Goal: Information Seeking & Learning: Find contact information

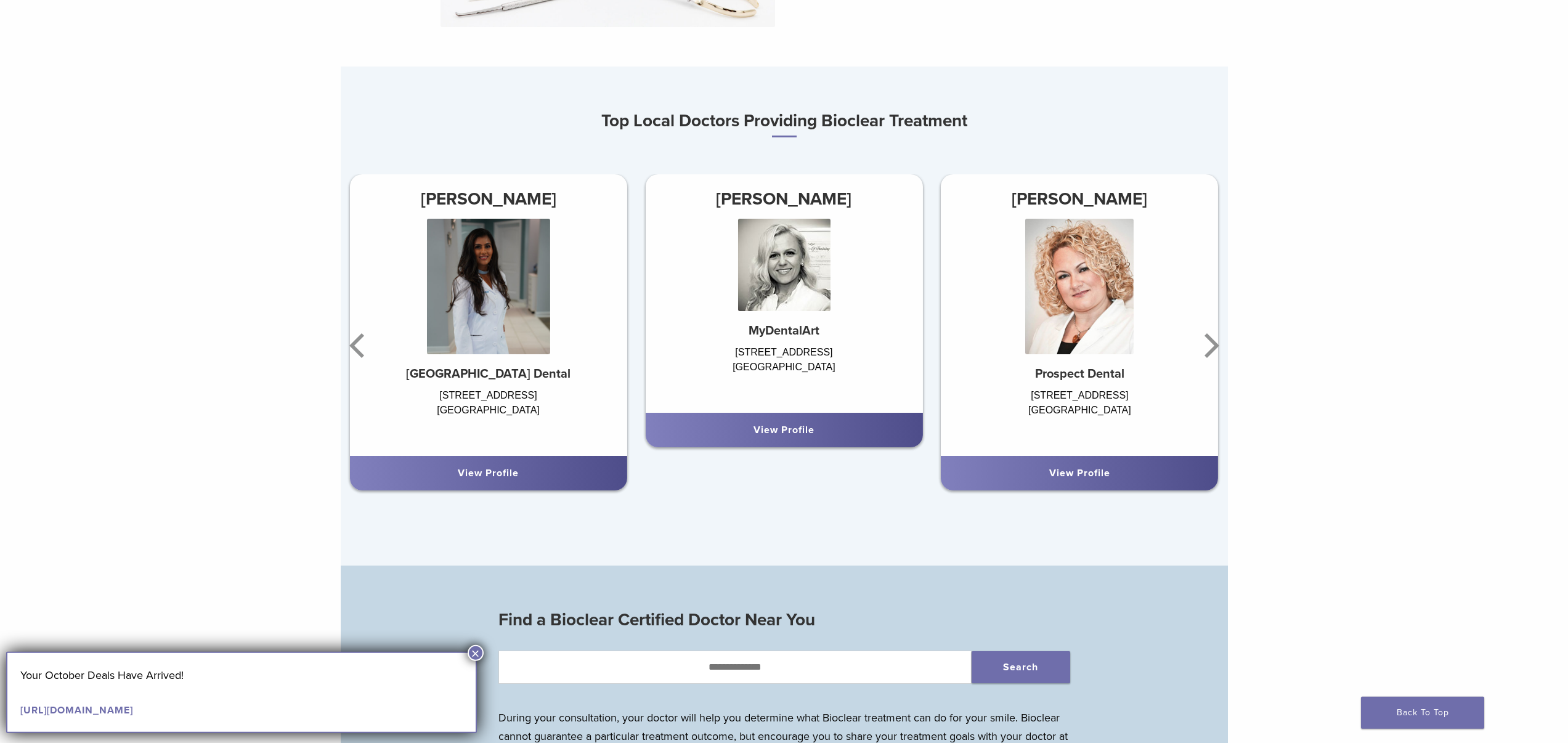
scroll to position [850, 0]
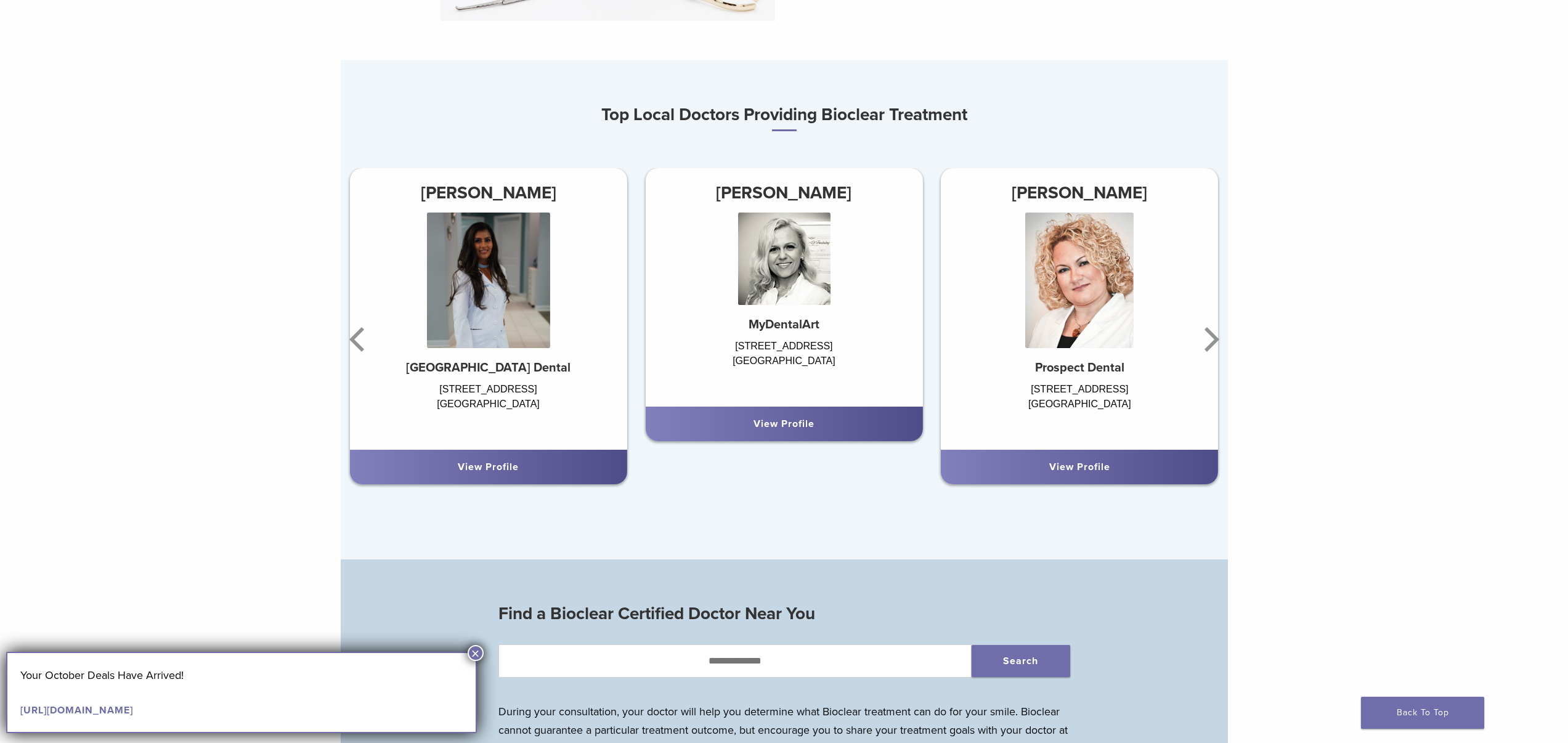
click at [787, 432] on div "View Profile" at bounding box center [783, 424] width 257 height 15
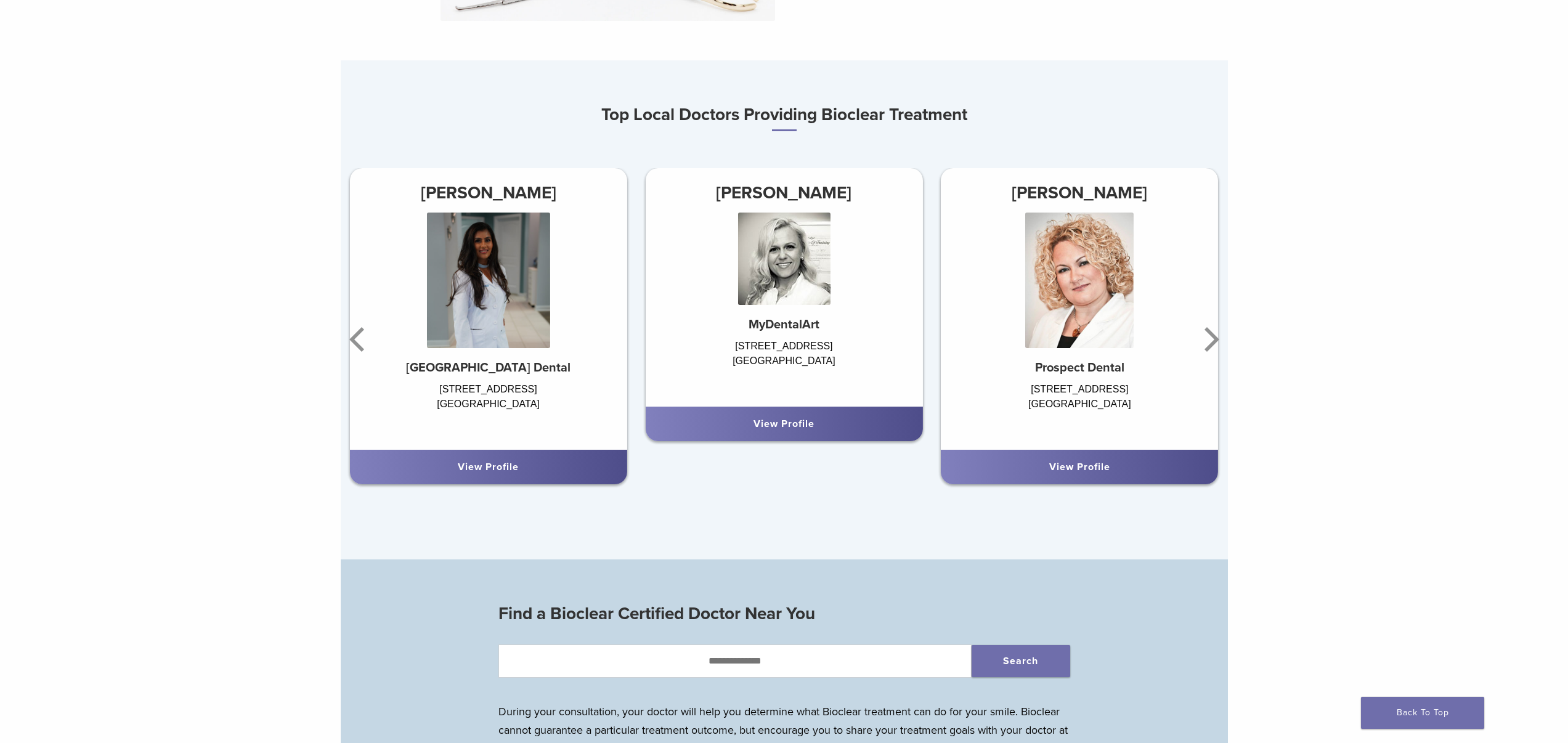
click at [787, 430] on link "View Profile" at bounding box center [784, 424] width 61 height 12
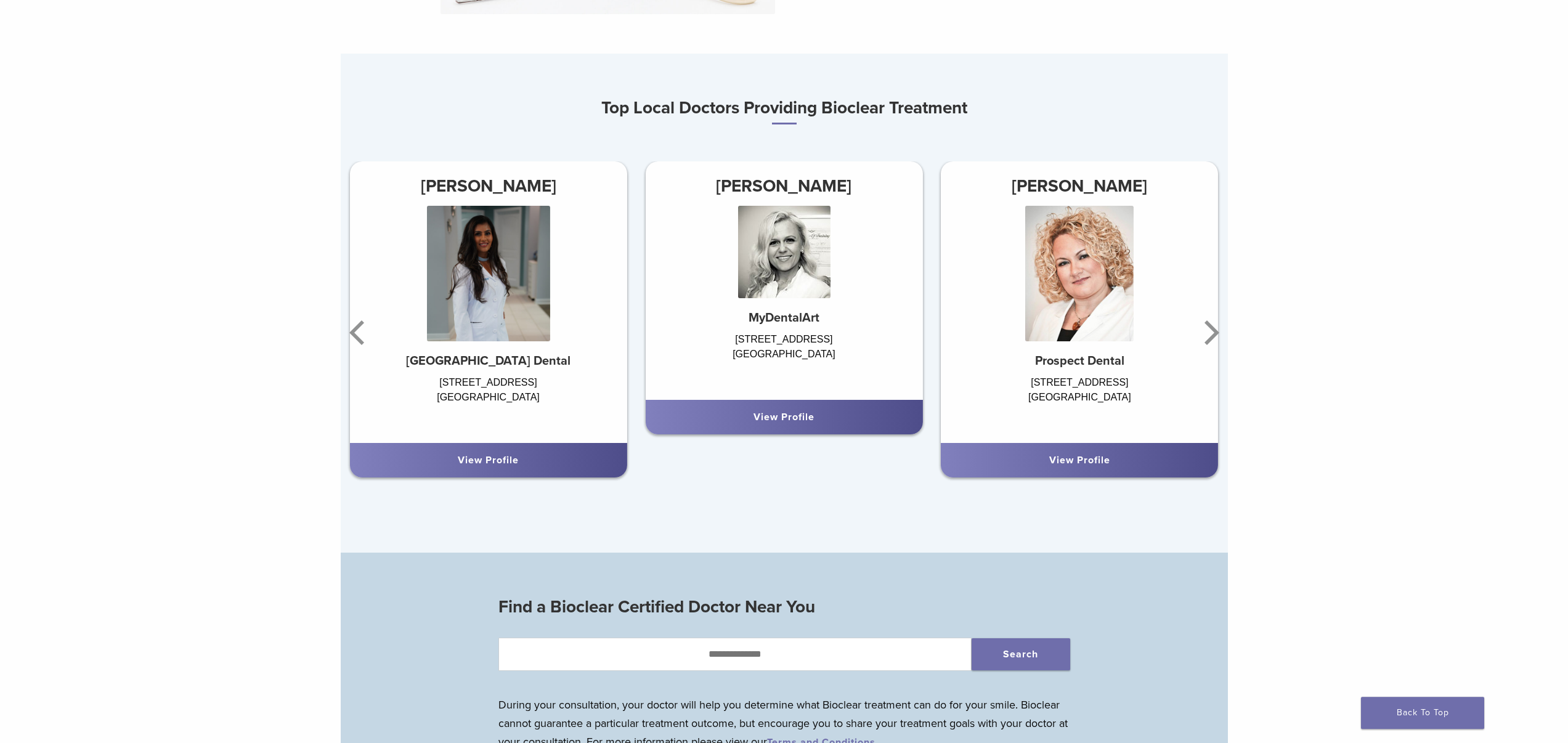
scroll to position [974, 0]
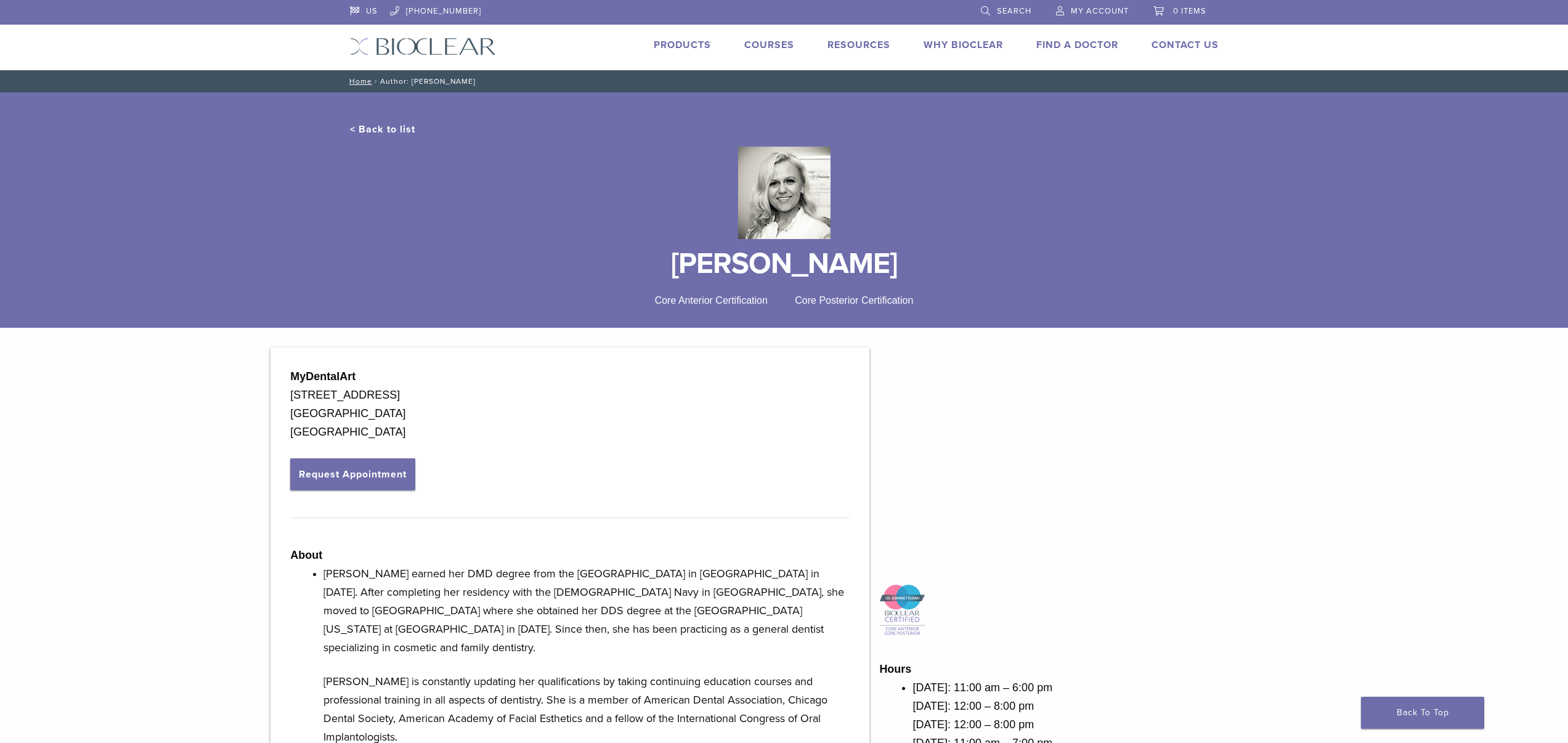
click at [350, 136] on link "< Back to list" at bounding box center [382, 129] width 66 height 12
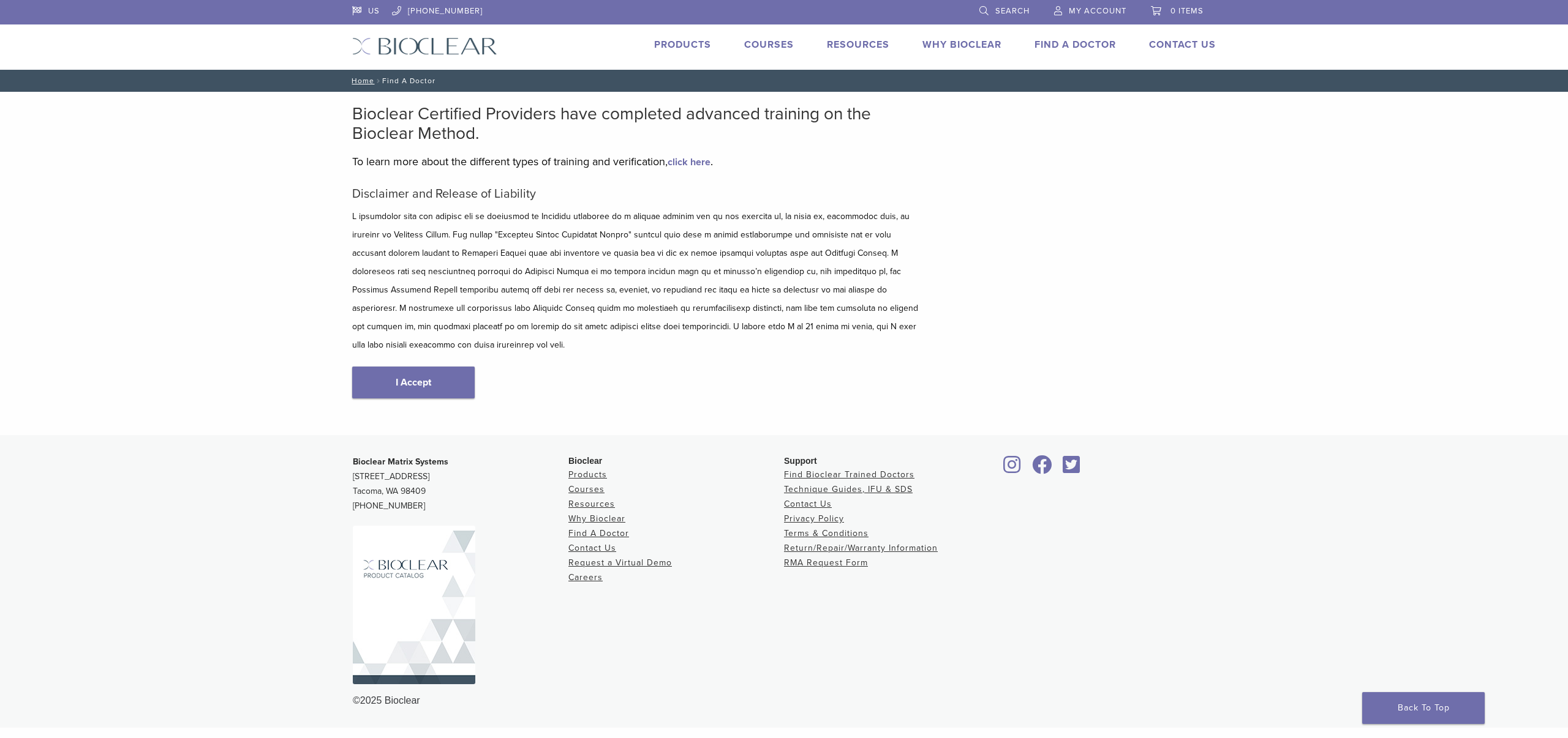
drag, startPoint x: 189, startPoint y: 183, endPoint x: 185, endPoint y: 154, distance: 29.3
click at [189, 183] on div "Bioclear Certified Providers have completed advanced training on the Bioclear M…" at bounding box center [784, 264] width 1568 height 344
click at [1216, 42] on li "Contact Us Expand child menu Request a Virtual Demo Return/Repairs" at bounding box center [1182, 45] width 66 height 15
